Goal: Check status: Check status

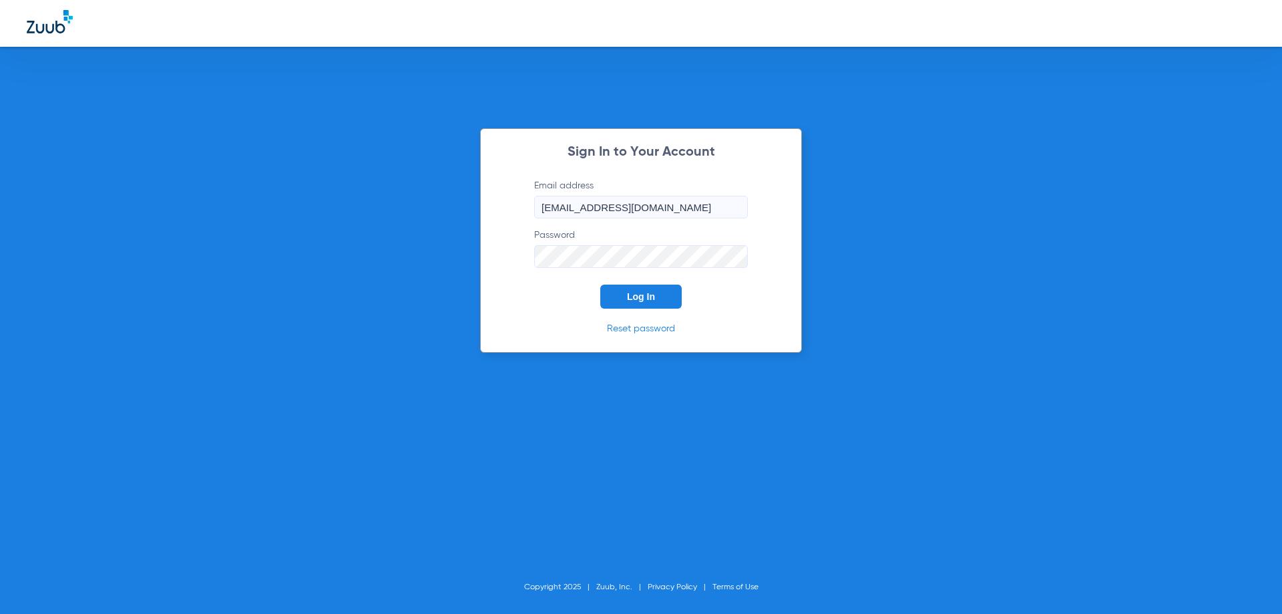
click at [619, 302] on button "Log In" at bounding box center [640, 296] width 81 height 24
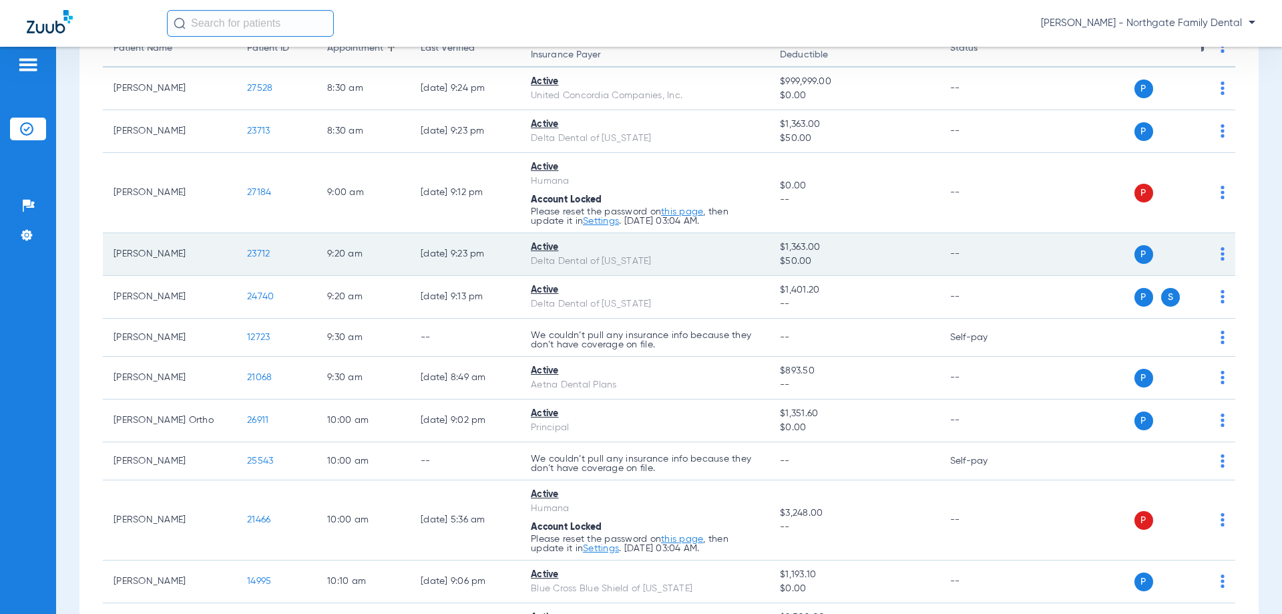
scroll to position [134, 0]
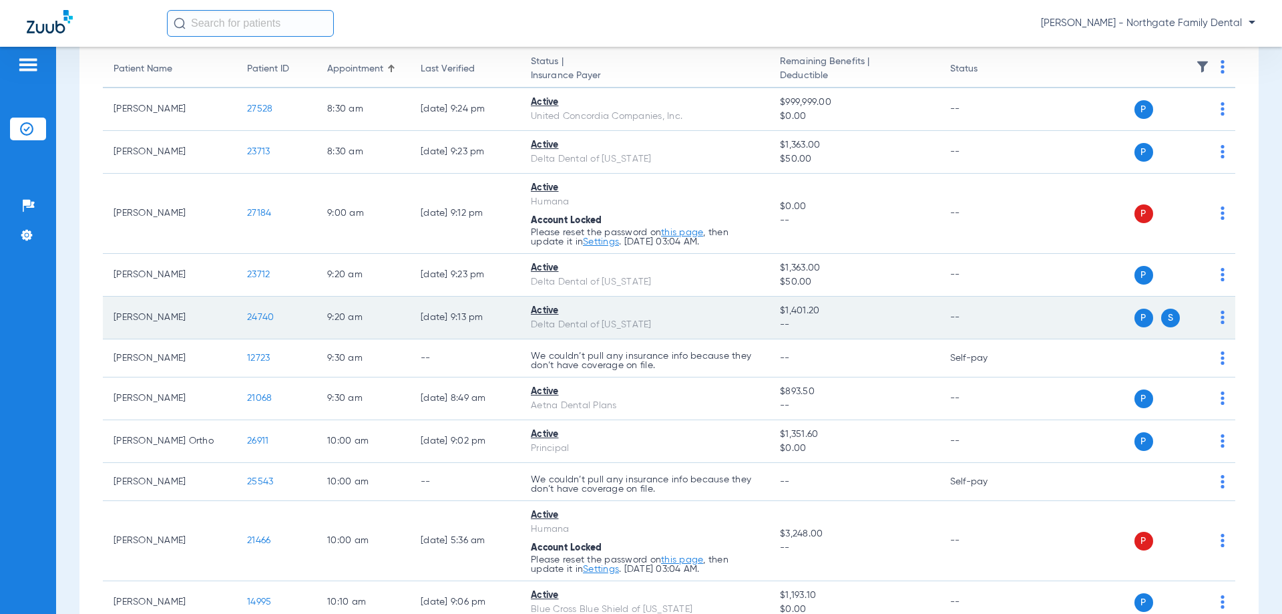
click at [254, 316] on span "24740" at bounding box center [260, 316] width 27 height 9
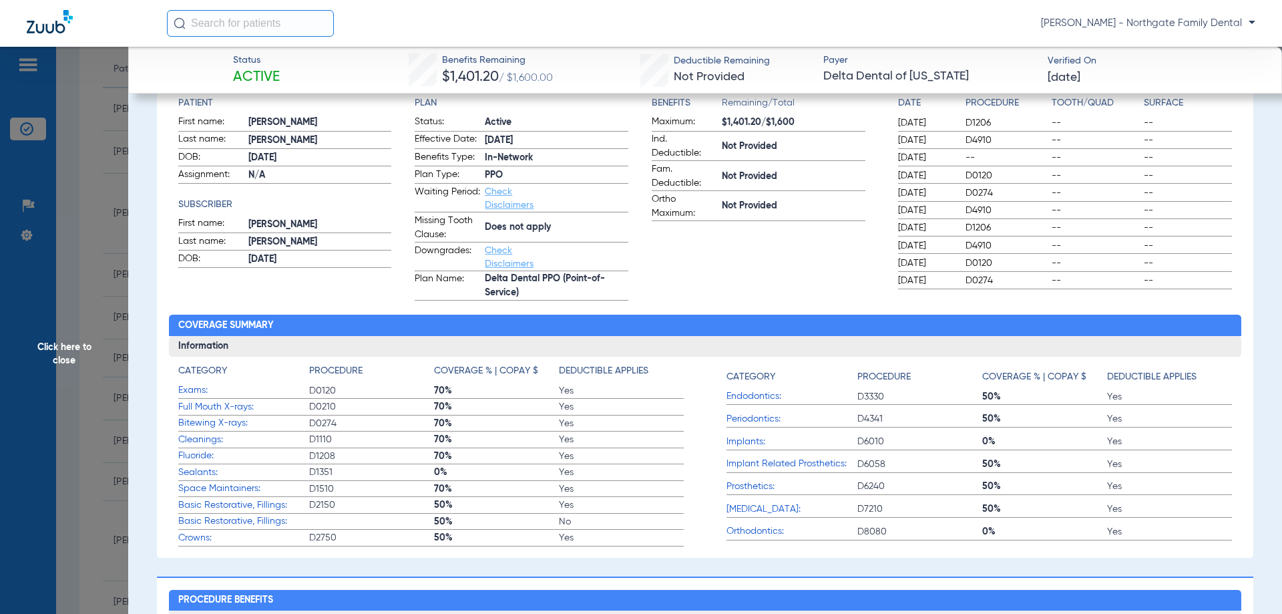
scroll to position [401, 0]
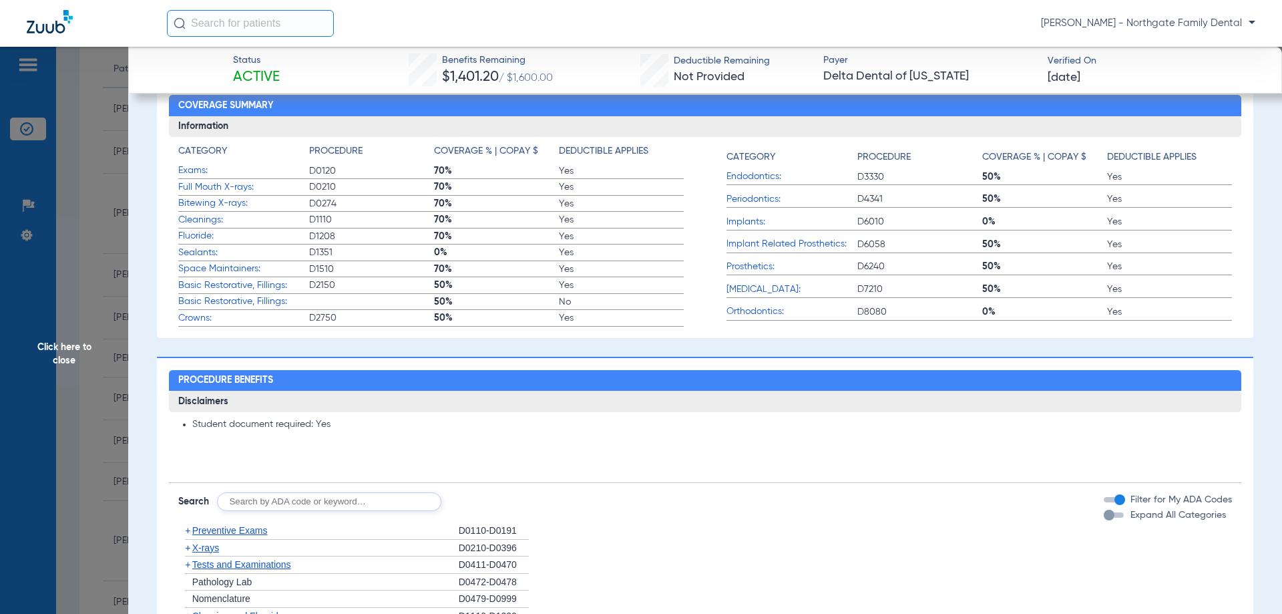
click at [347, 501] on input "text" at bounding box center [329, 501] width 224 height 19
type input "D2991"
click at [509, 493] on button "Search" at bounding box center [491, 501] width 53 height 19
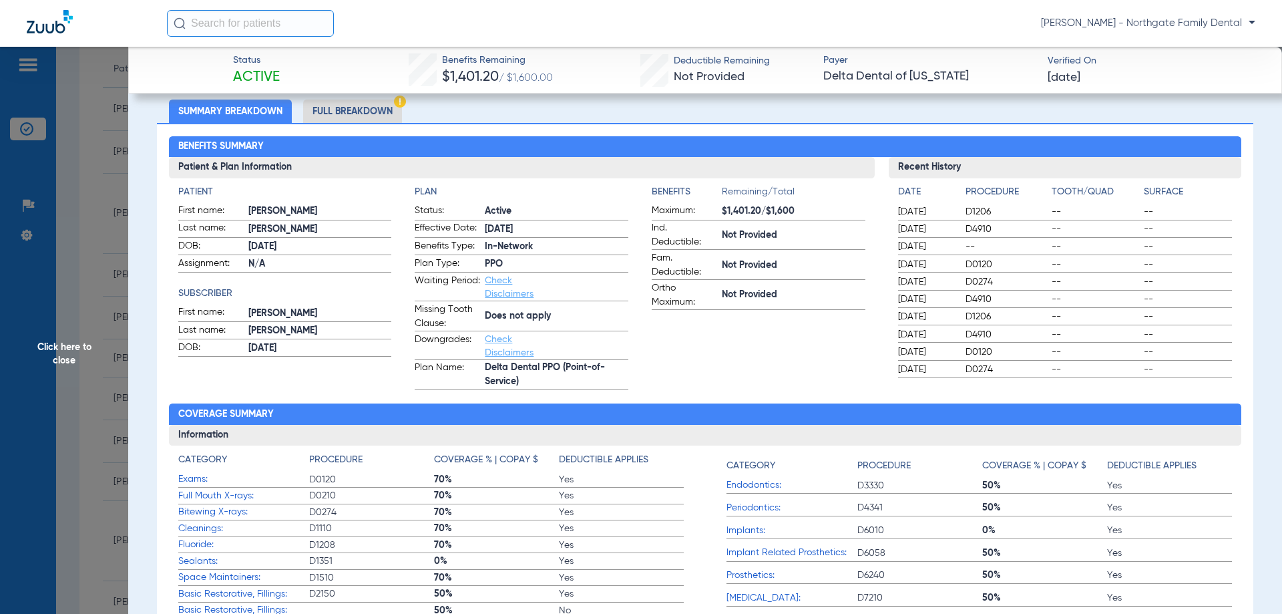
scroll to position [0, 0]
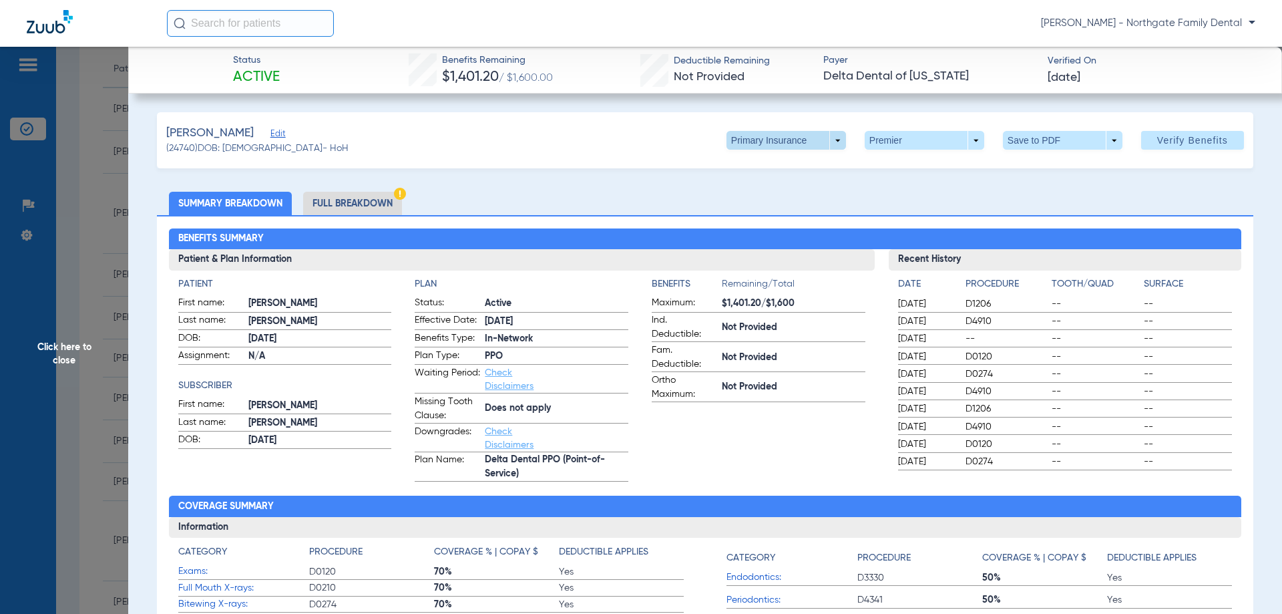
click at [829, 146] on span at bounding box center [786, 140] width 120 height 19
click at [781, 194] on span "Secondary Insurance" at bounding box center [772, 193] width 88 height 9
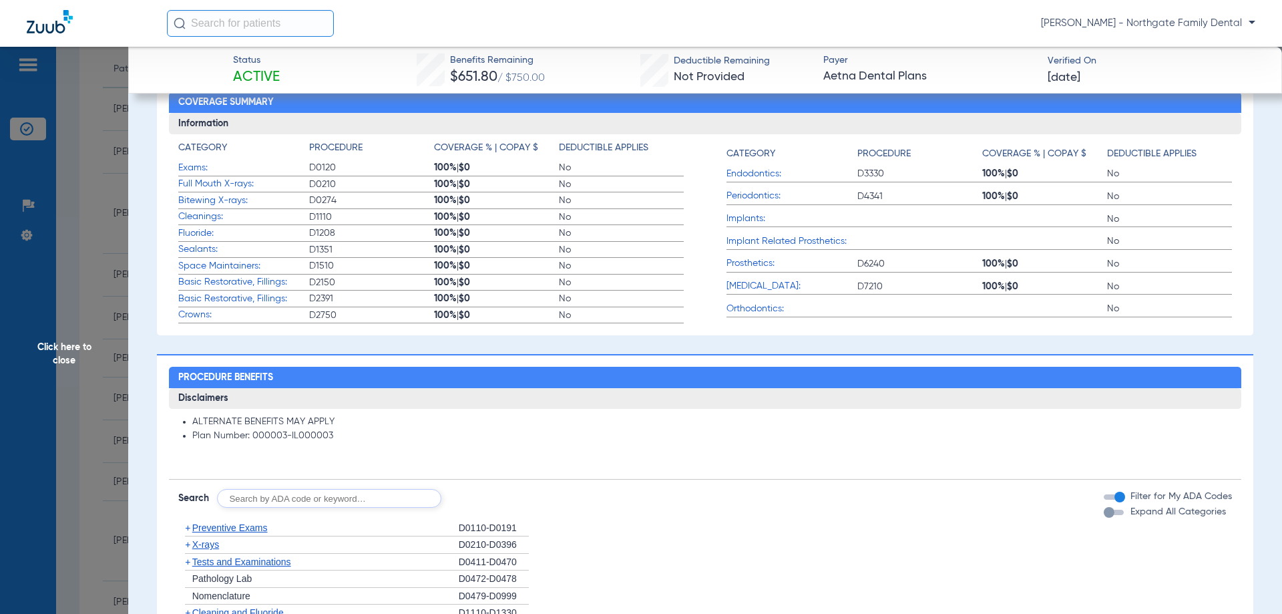
scroll to position [467, 0]
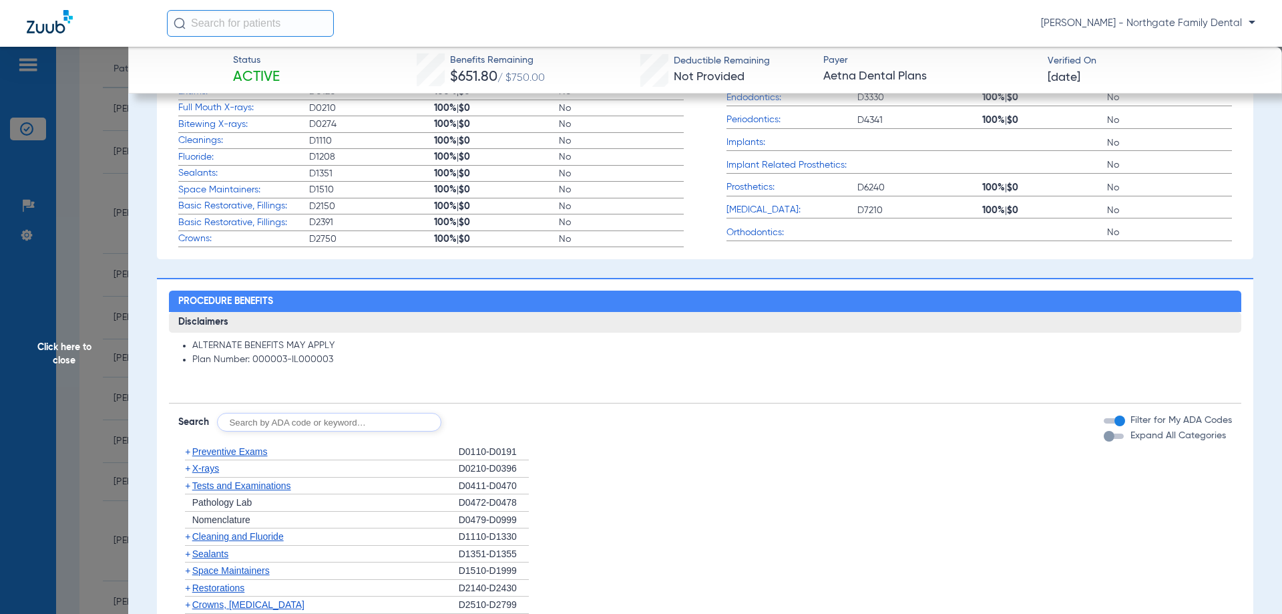
click at [288, 419] on input "text" at bounding box center [329, 422] width 224 height 19
type input "D2991"
click at [497, 414] on button "Search" at bounding box center [491, 422] width 53 height 19
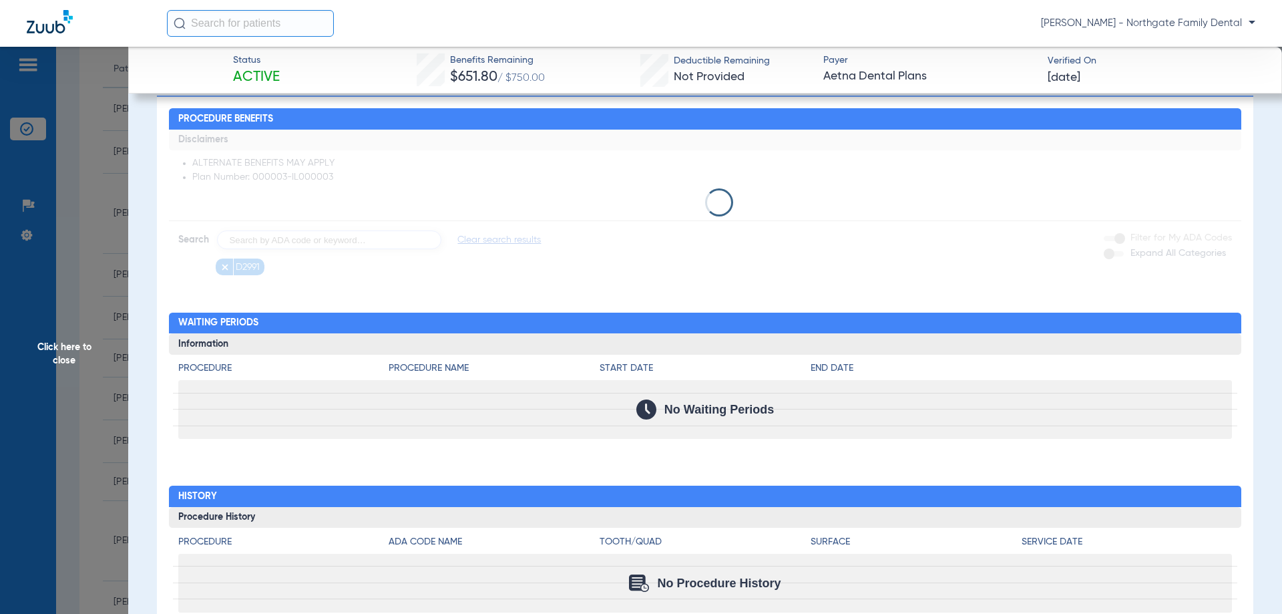
scroll to position [694, 0]
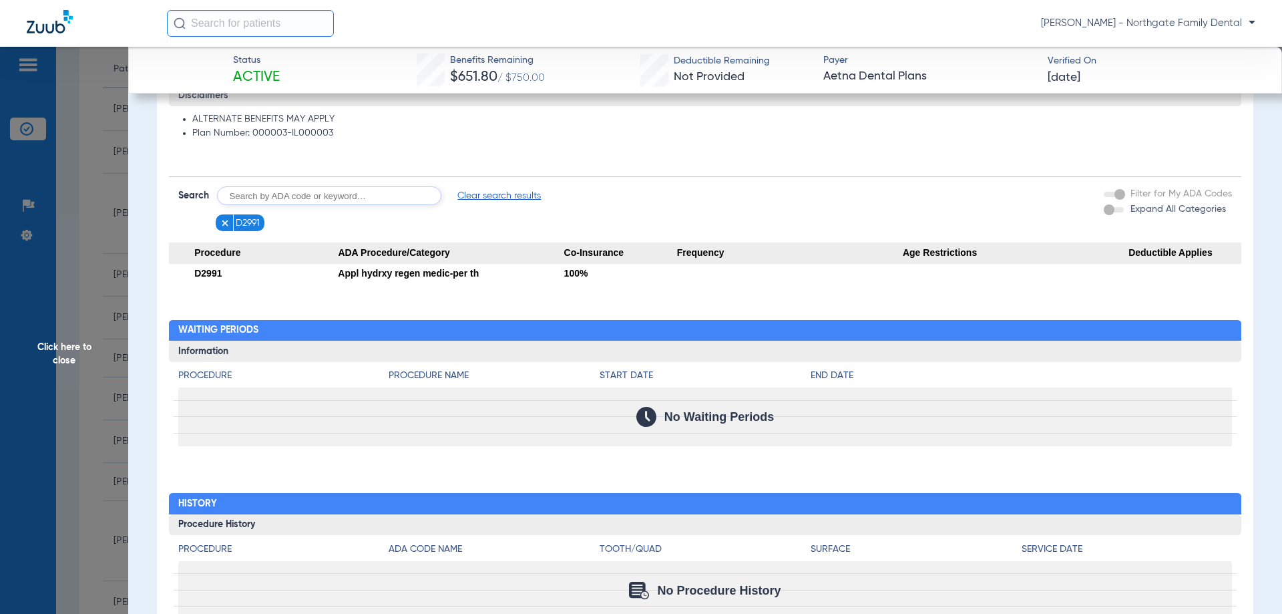
click at [73, 339] on span "Click here to close" at bounding box center [64, 354] width 128 height 614
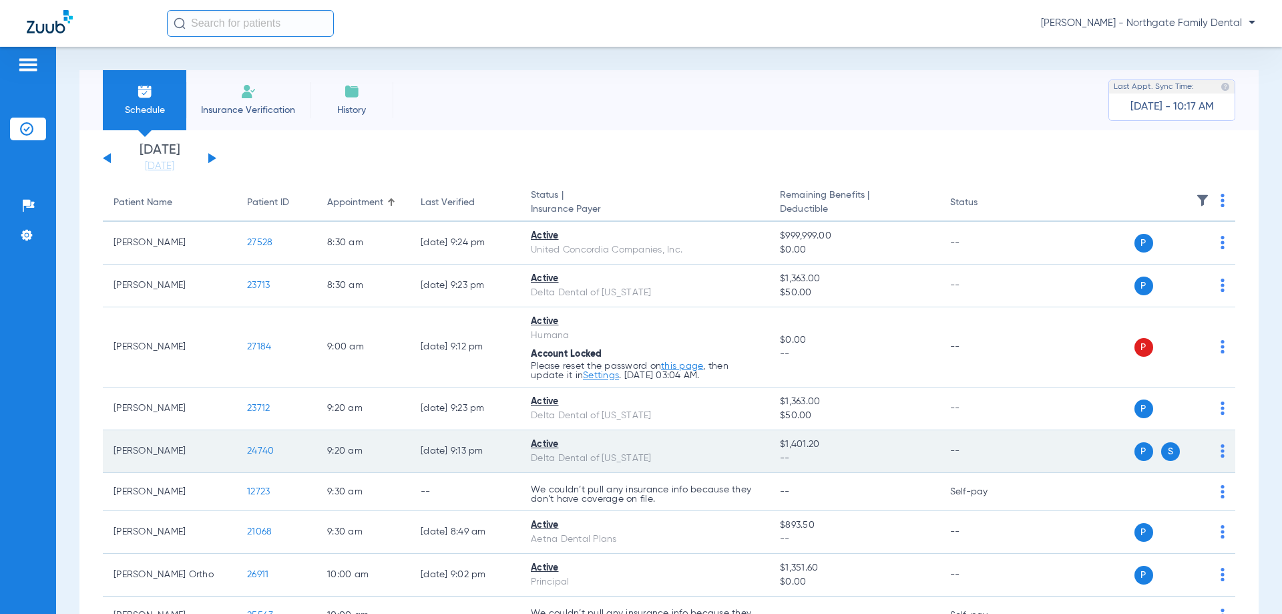
scroll to position [67, 0]
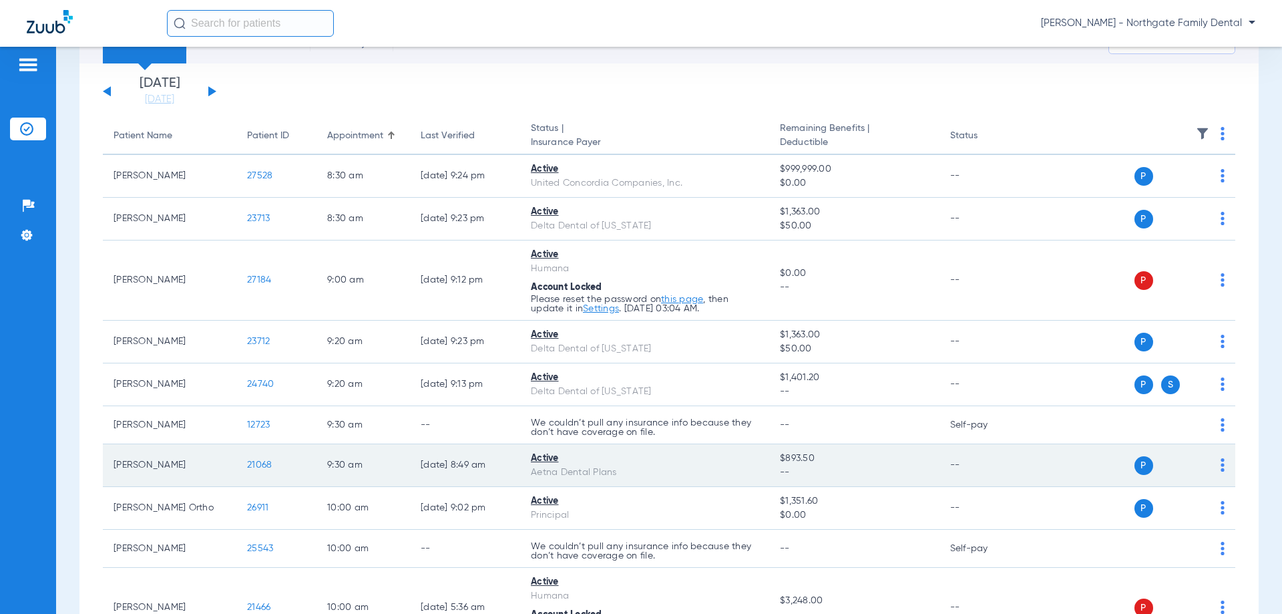
click at [261, 464] on span "21068" at bounding box center [259, 464] width 25 height 9
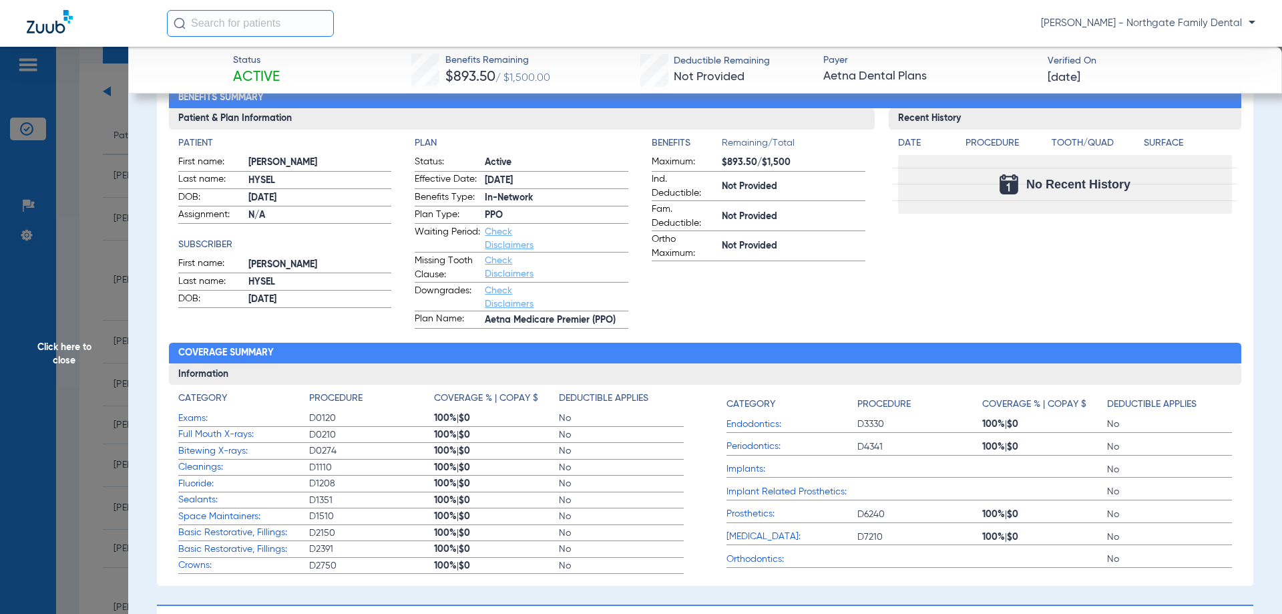
scroll to position [134, 0]
